Goal: Task Accomplishment & Management: Use online tool/utility

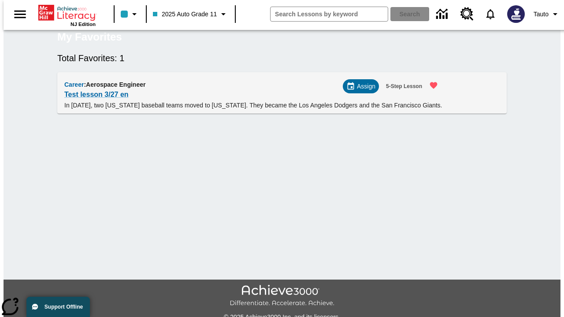
click at [364, 91] on span "Assign" at bounding box center [366, 86] width 19 height 9
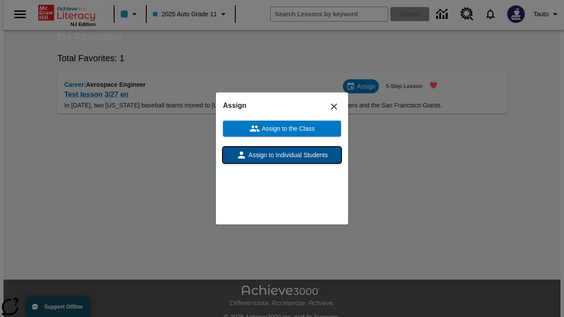
click at [282, 155] on span "Assign to Individual Students" at bounding box center [287, 155] width 81 height 9
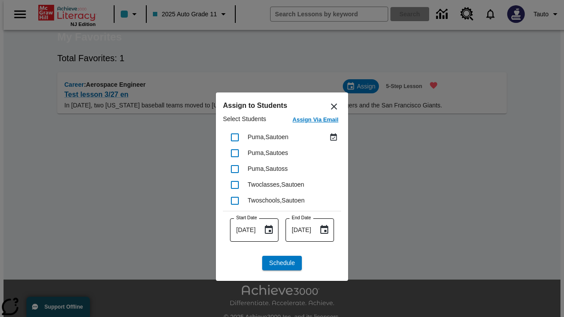
click at [235, 137] on input "checkbox" at bounding box center [235, 137] width 19 height 19
checkbox input "true"
click at [282, 263] on span "Schedule" at bounding box center [282, 263] width 26 height 9
click at [363, 91] on span "Assign" at bounding box center [366, 86] width 19 height 9
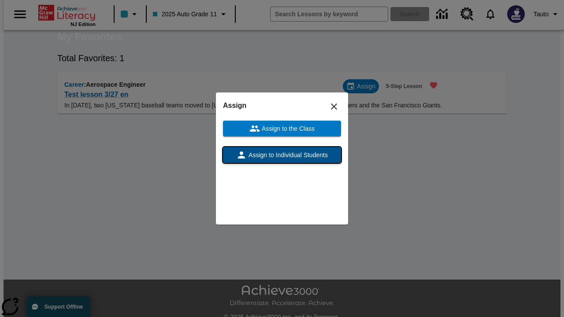
click at [282, 155] on span "Assign to Individual Students" at bounding box center [287, 155] width 81 height 9
